Goal: Task Accomplishment & Management: Manage account settings

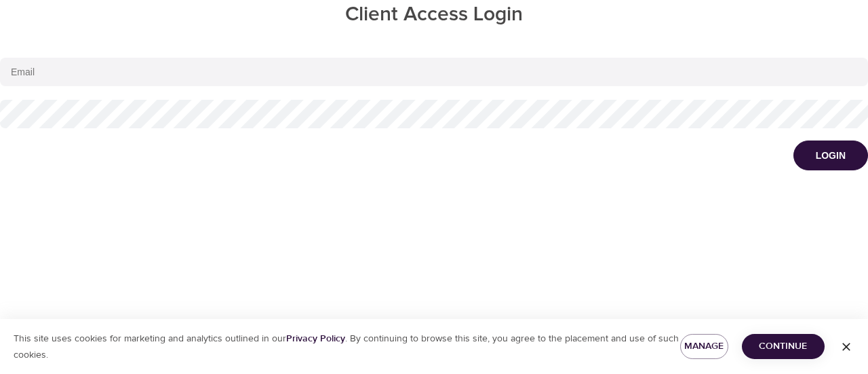
click at [389, 67] on input "email" at bounding box center [434, 72] width 868 height 28
type input "[EMAIL_ADDRESS][PERSON_NAME][DOMAIN_NAME]"
click at [793, 140] on button "Login" at bounding box center [830, 155] width 75 height 30
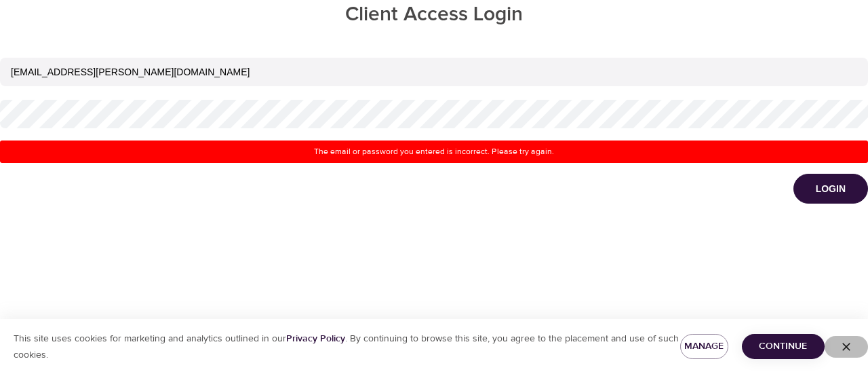
click at [854, 346] on span "button" at bounding box center [846, 347] width 33 height 14
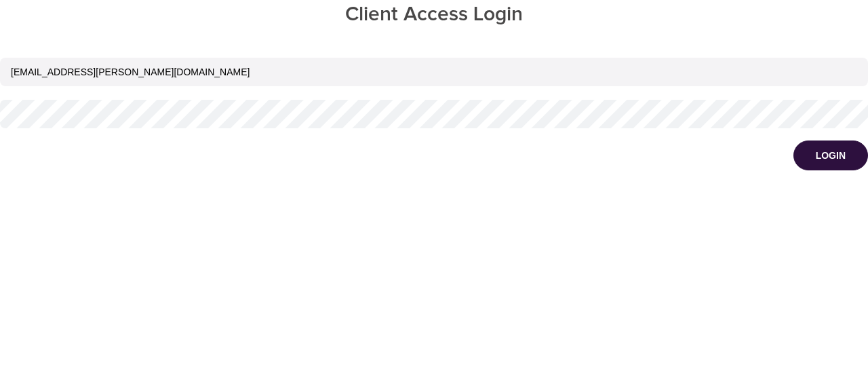
click at [793, 140] on button "Login" at bounding box center [830, 155] width 75 height 30
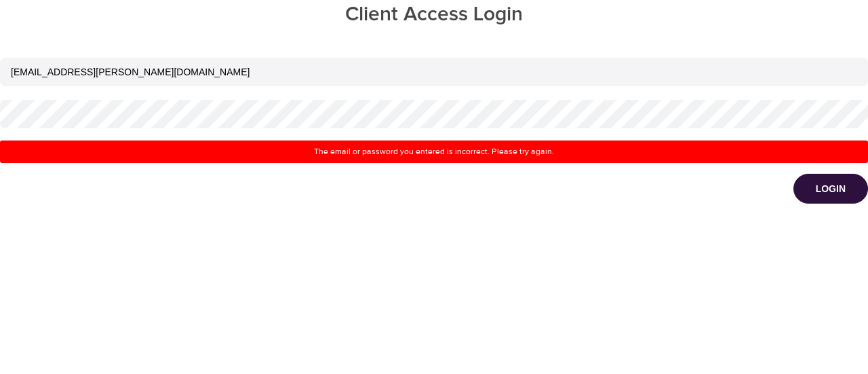
click at [448, 256] on div "Client Access Login bill.laporta@amexgbt.com The email or password you entered …" at bounding box center [434, 187] width 868 height 374
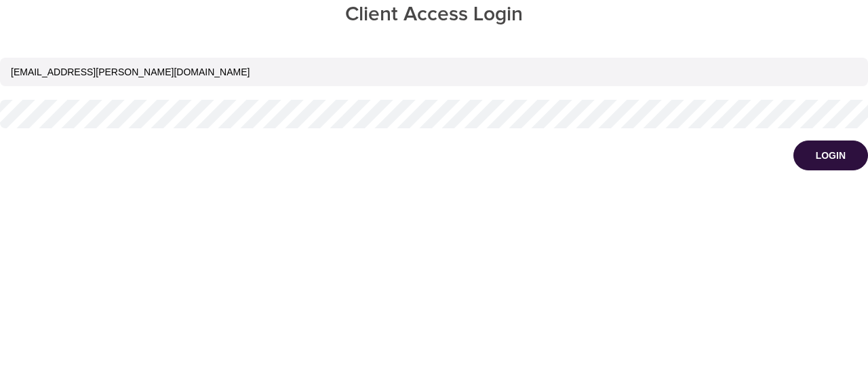
click at [706, 176] on div "Client Access Login bill.laporta@amexgbt.com Login" at bounding box center [434, 187] width 868 height 374
click at [822, 164] on button "Login" at bounding box center [830, 155] width 75 height 30
click at [793, 140] on button "Login" at bounding box center [830, 155] width 75 height 30
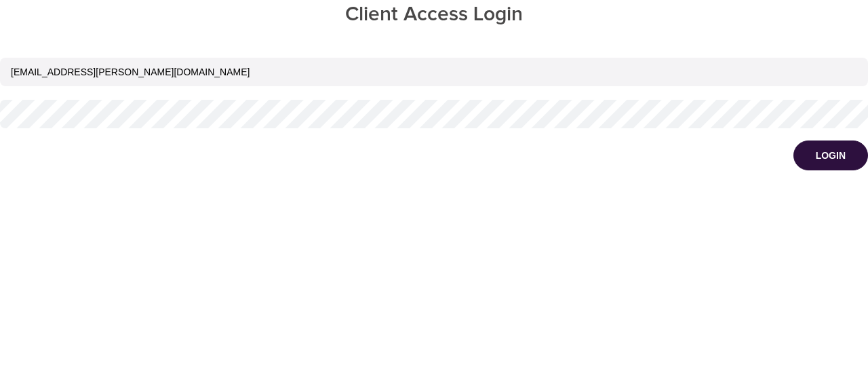
click at [793, 140] on button "Login" at bounding box center [830, 155] width 75 height 30
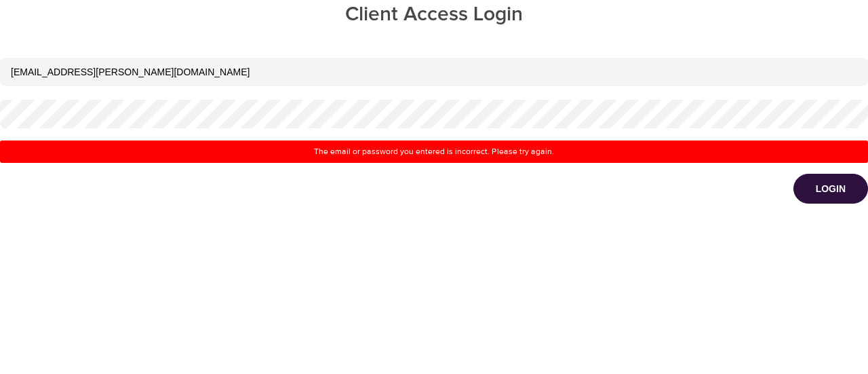
click at [793, 174] on button "Login" at bounding box center [830, 189] width 75 height 30
